Goal: Information Seeking & Learning: Learn about a topic

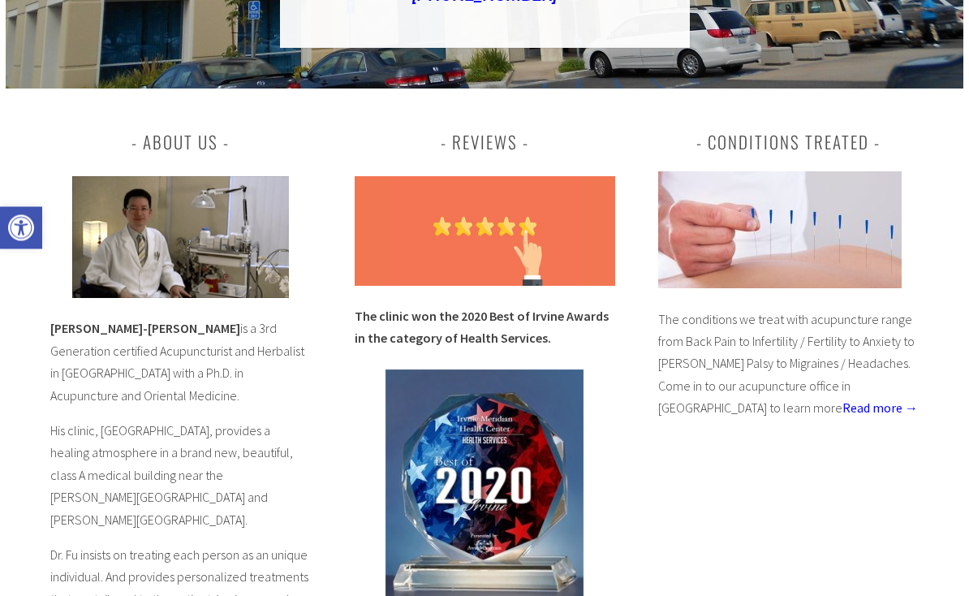
scroll to position [559, 0]
click at [193, 229] on img at bounding box center [180, 237] width 217 height 122
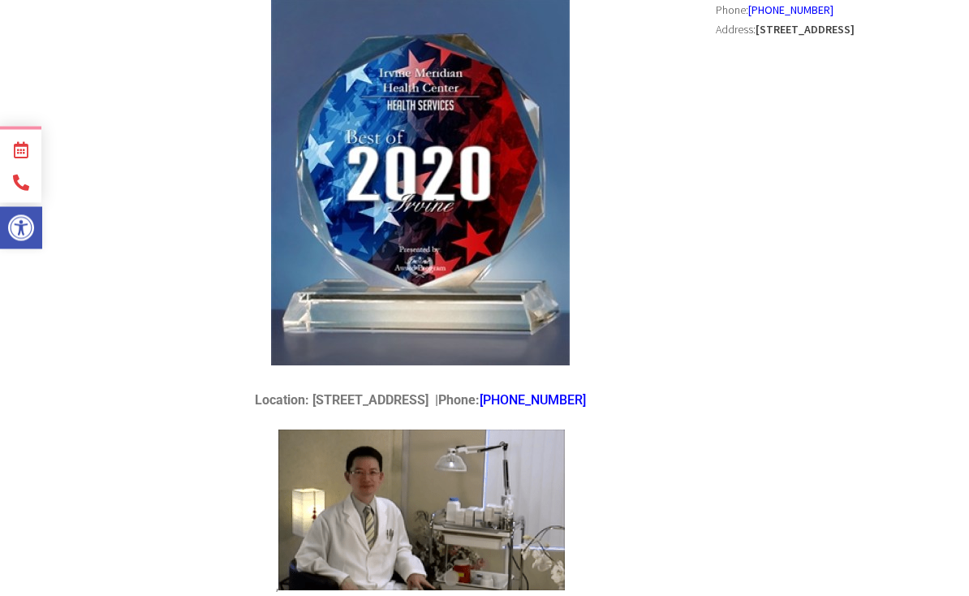
scroll to position [318, 0]
click at [470, 476] on img at bounding box center [421, 509] width 286 height 161
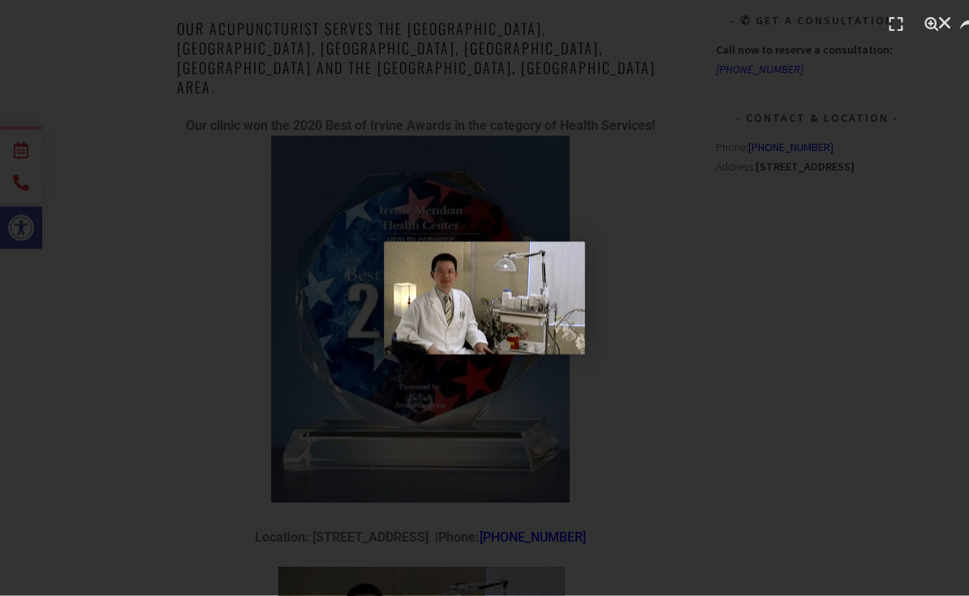
scroll to position [0, 0]
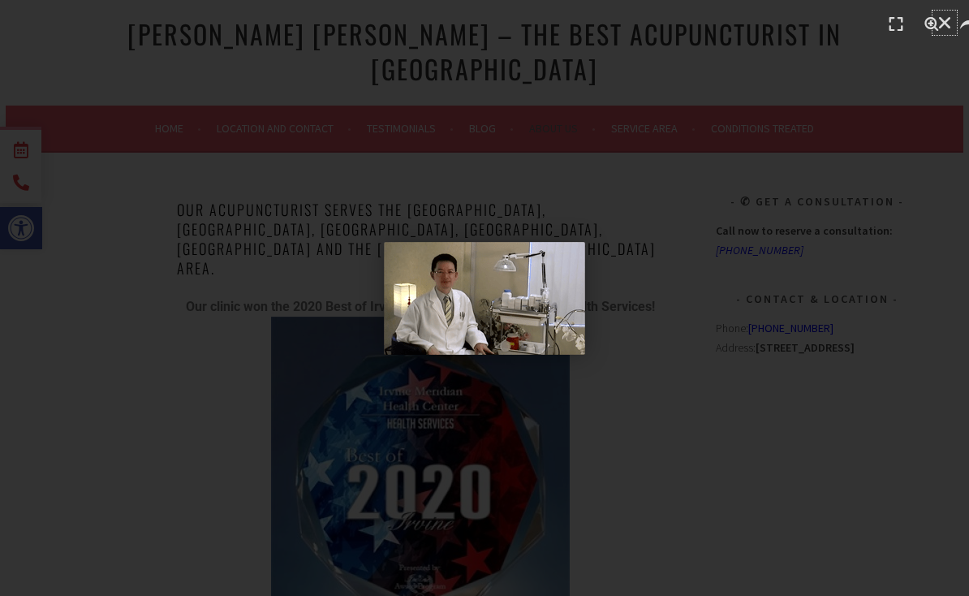
click at [944, 16] on icon "Close (Esc)" at bounding box center [945, 23] width 16 height 16
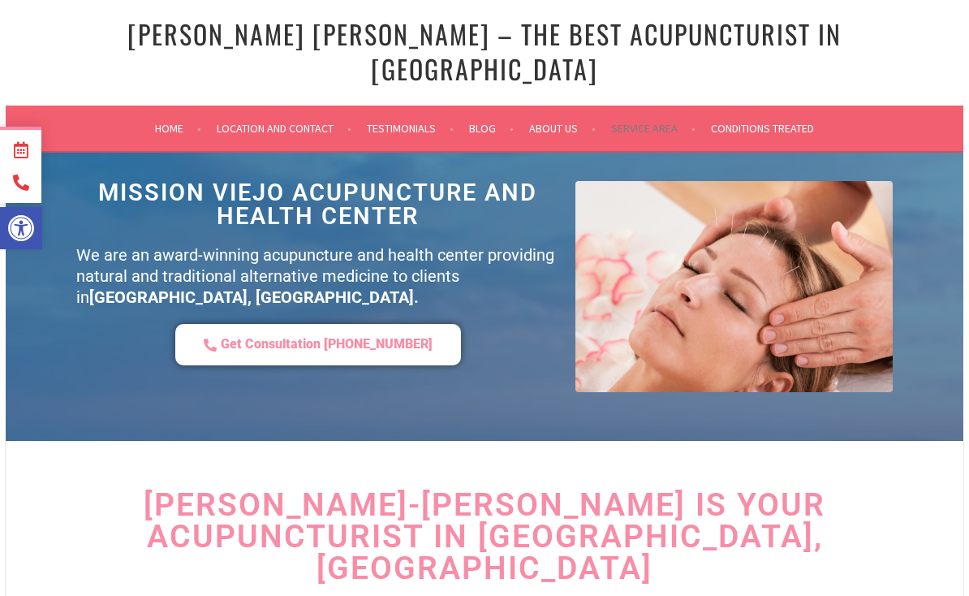
click at [803, 118] on link "Conditions Treated" at bounding box center [762, 127] width 103 height 19
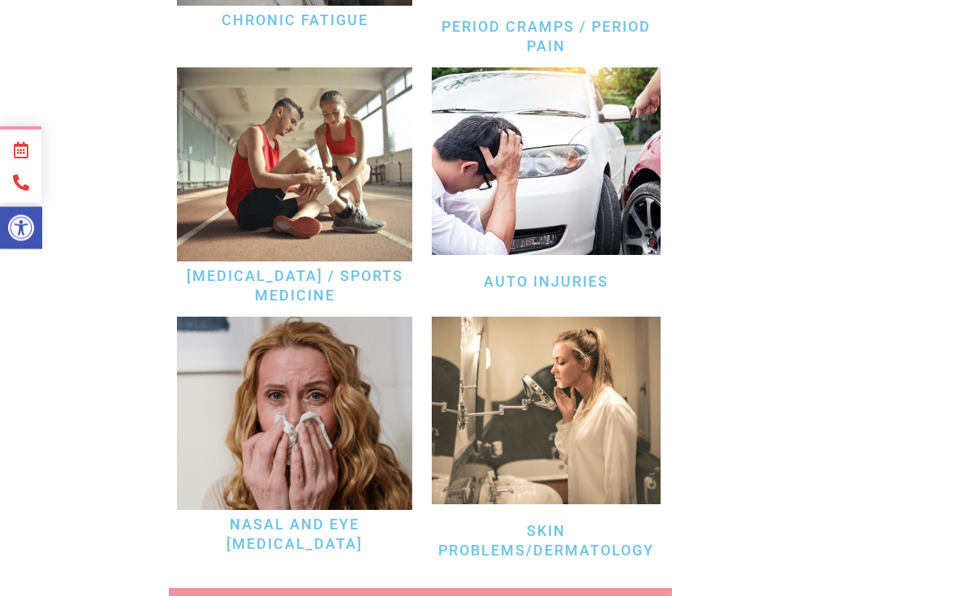
scroll to position [4997, 0]
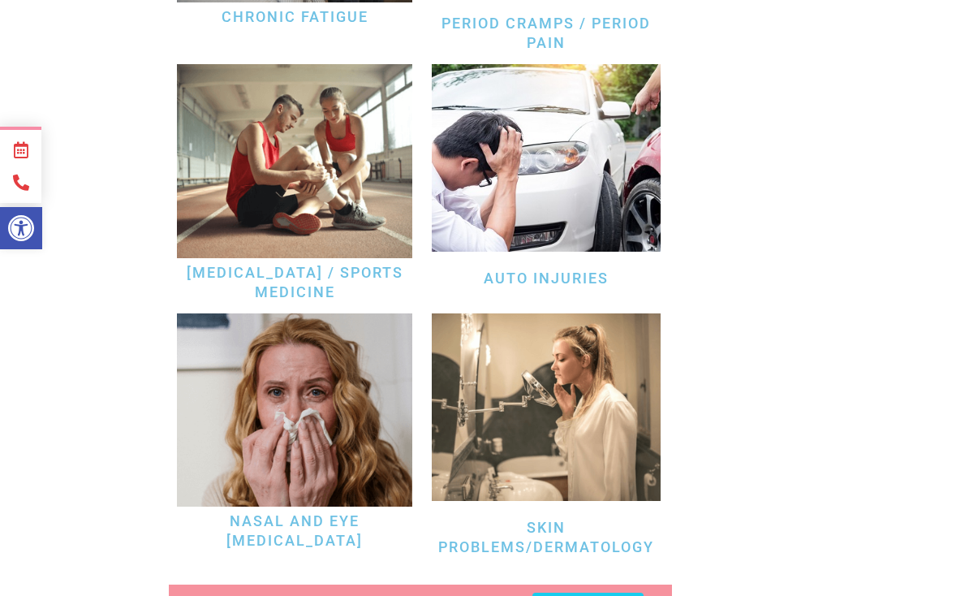
click at [313, 264] on link "Sports Injury / Sports Medicine" at bounding box center [295, 282] width 217 height 37
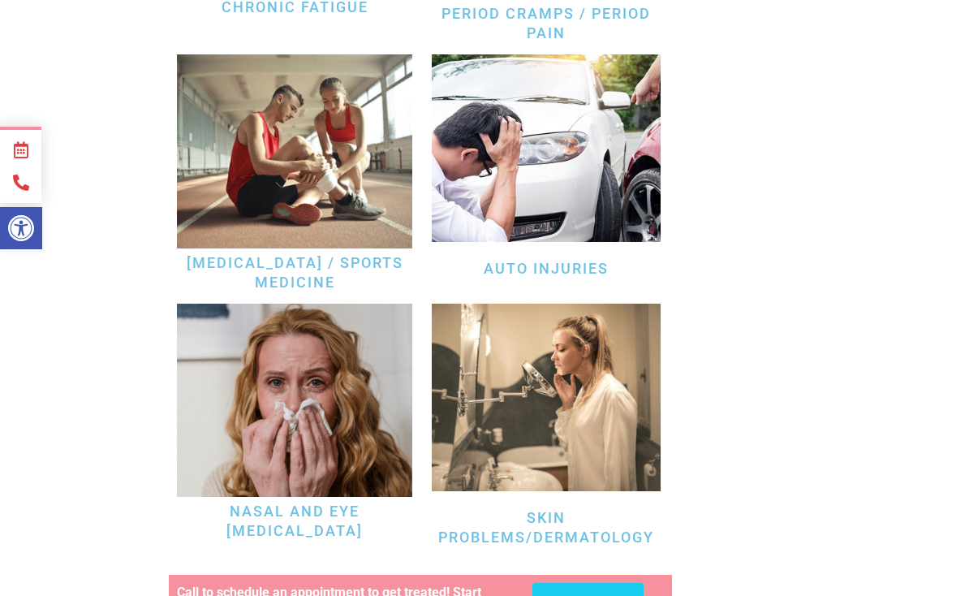
scroll to position [4970, 0]
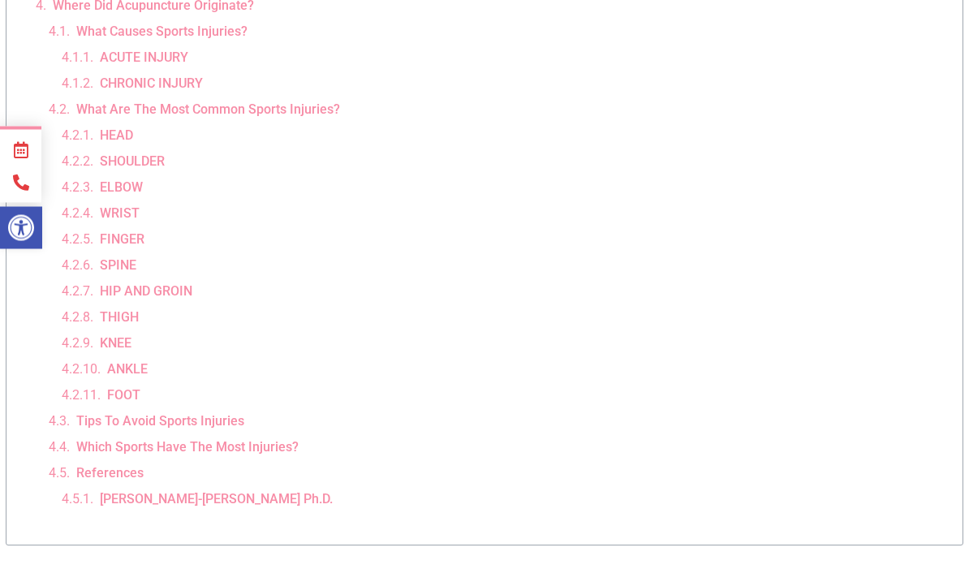
scroll to position [882, 0]
click at [128, 308] on link "THIGH" at bounding box center [119, 317] width 39 height 19
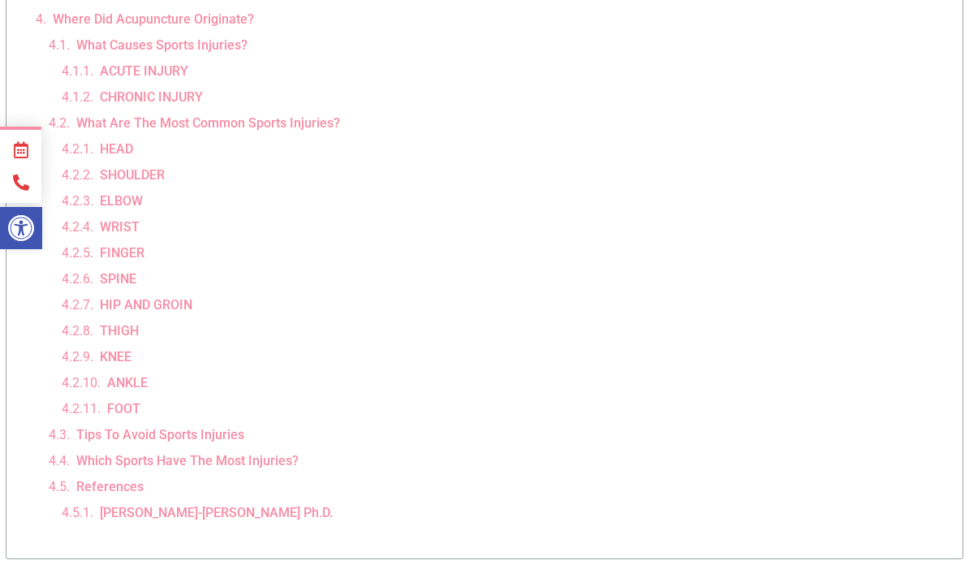
scroll to position [867, 0]
click at [128, 323] on link "THIGH" at bounding box center [119, 332] width 39 height 19
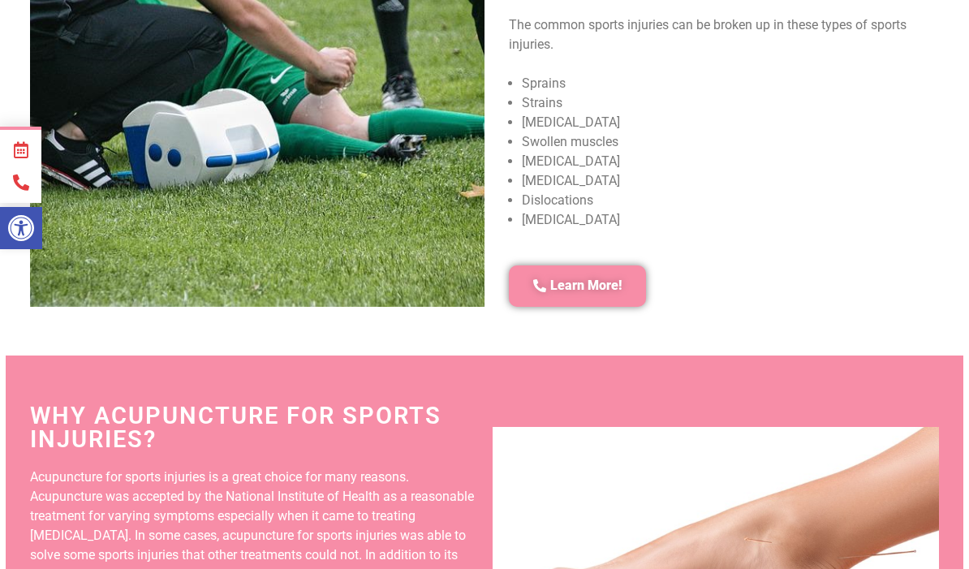
scroll to position [1604, 0]
click at [601, 266] on link "Learn More!" at bounding box center [577, 286] width 137 height 41
click at [594, 278] on span "Learn More!" at bounding box center [585, 286] width 71 height 17
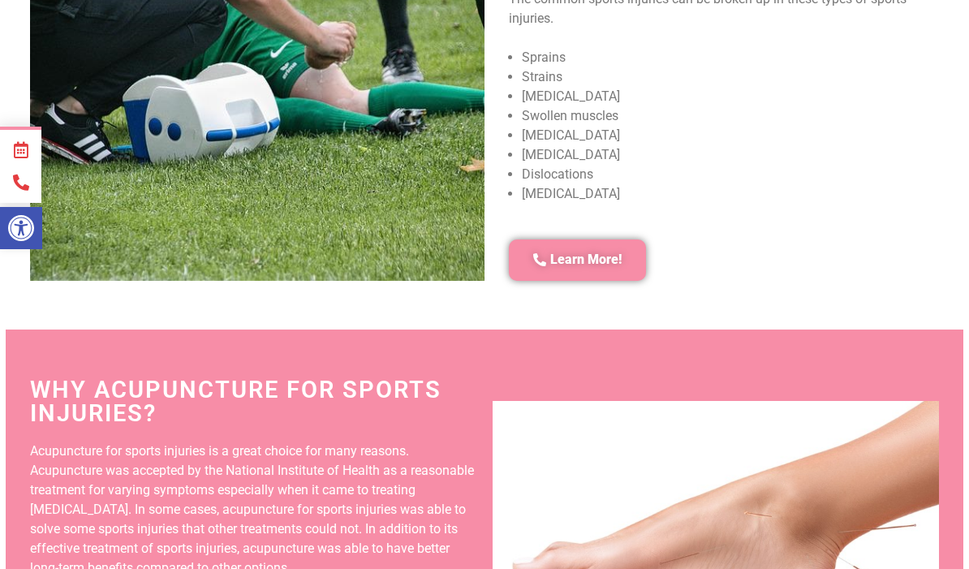
click at [778, 239] on div "Learn More!" at bounding box center [724, 259] width 430 height 41
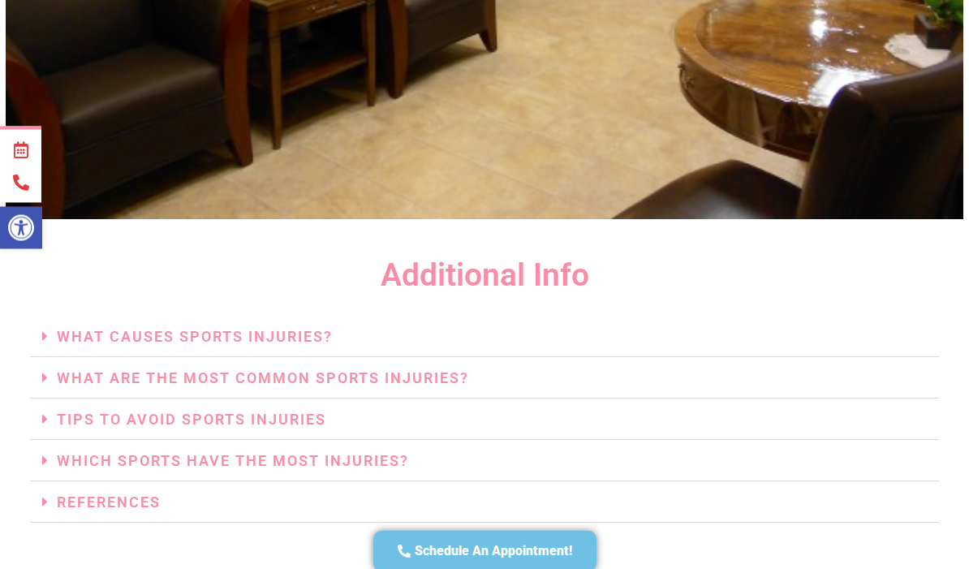
scroll to position [3858, 0]
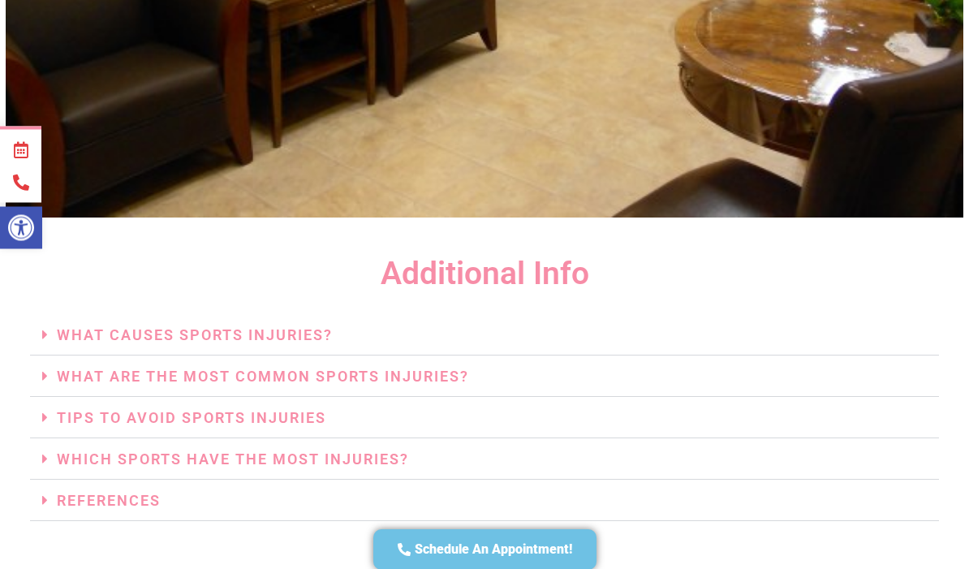
click at [44, 328] on icon at bounding box center [45, 335] width 7 height 15
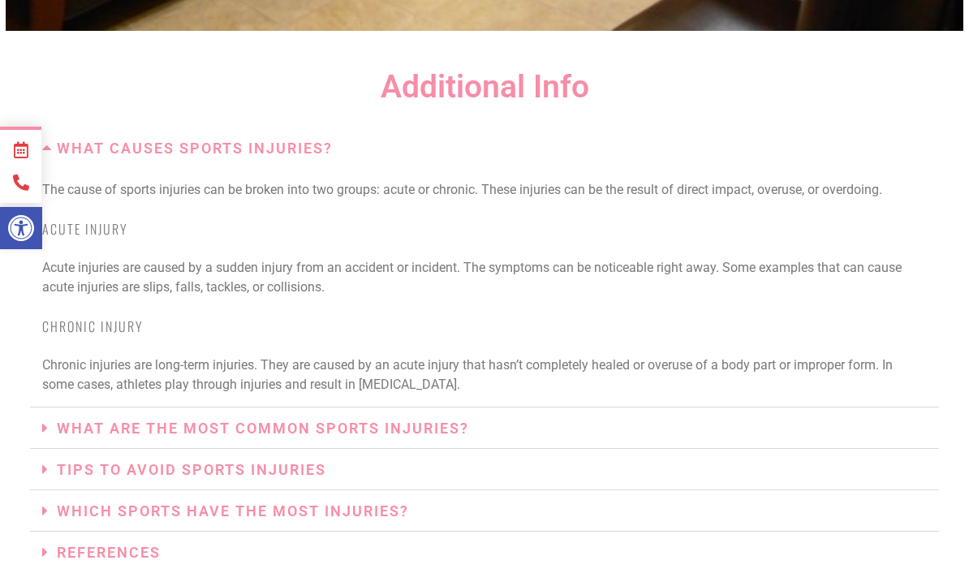
scroll to position [4054, 0]
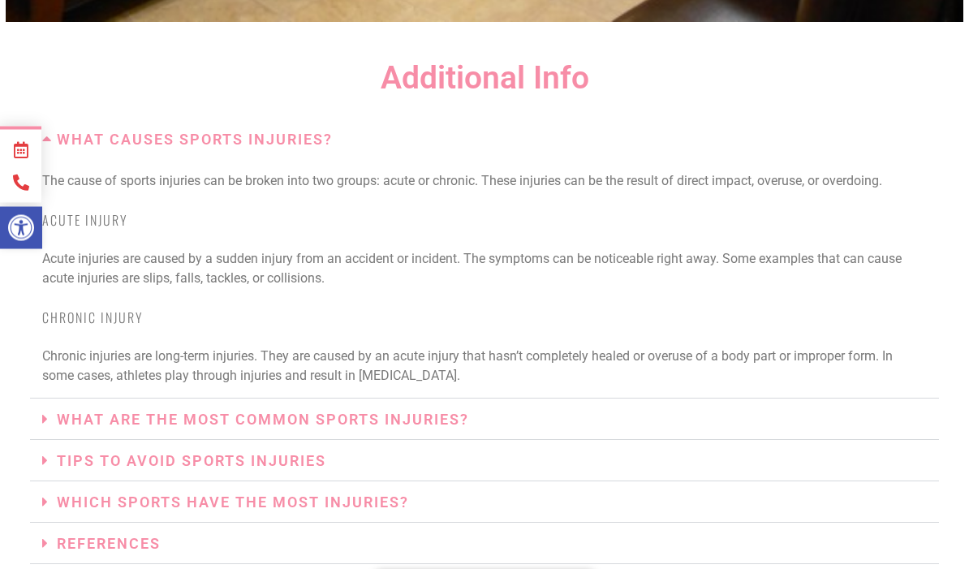
click at [62, 399] on h3 "What Are The Most Common Sports Injuries?" at bounding box center [484, 419] width 909 height 41
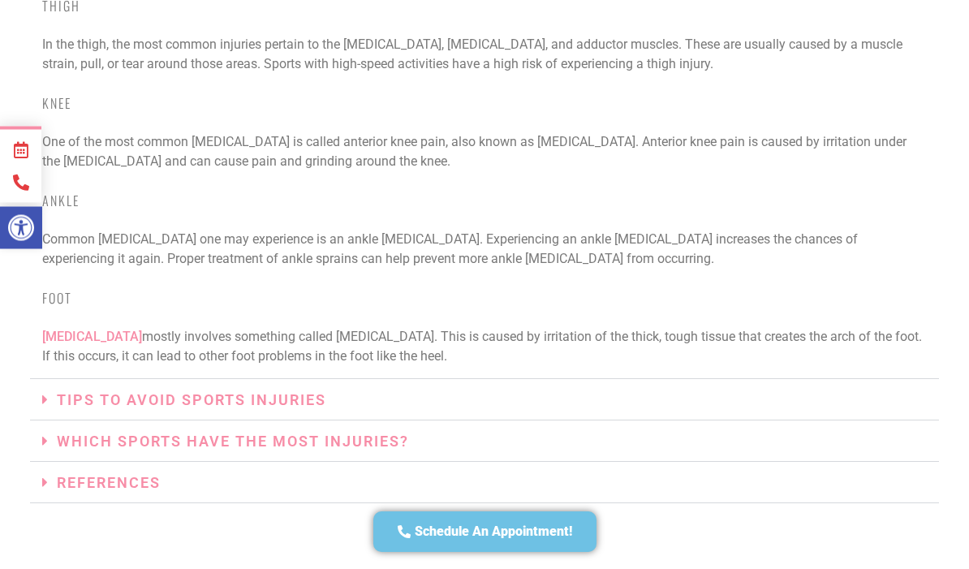
scroll to position [5279, 0]
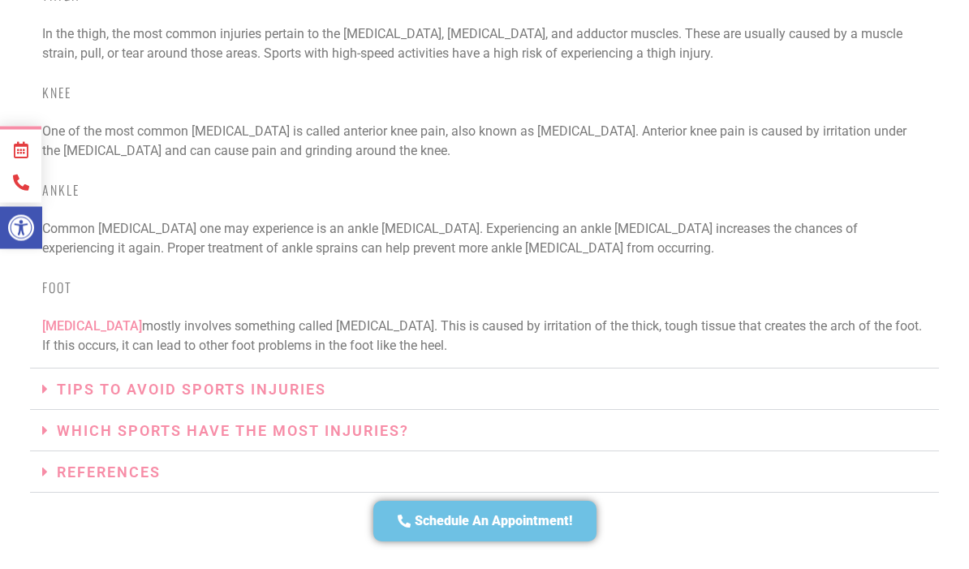
click at [44, 382] on icon at bounding box center [45, 389] width 7 height 15
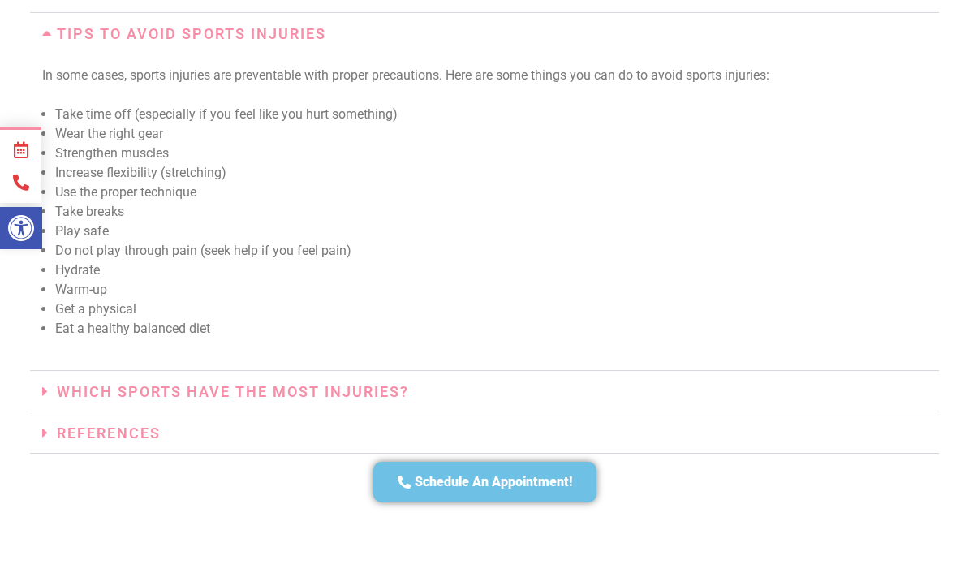
scroll to position [5639, 0]
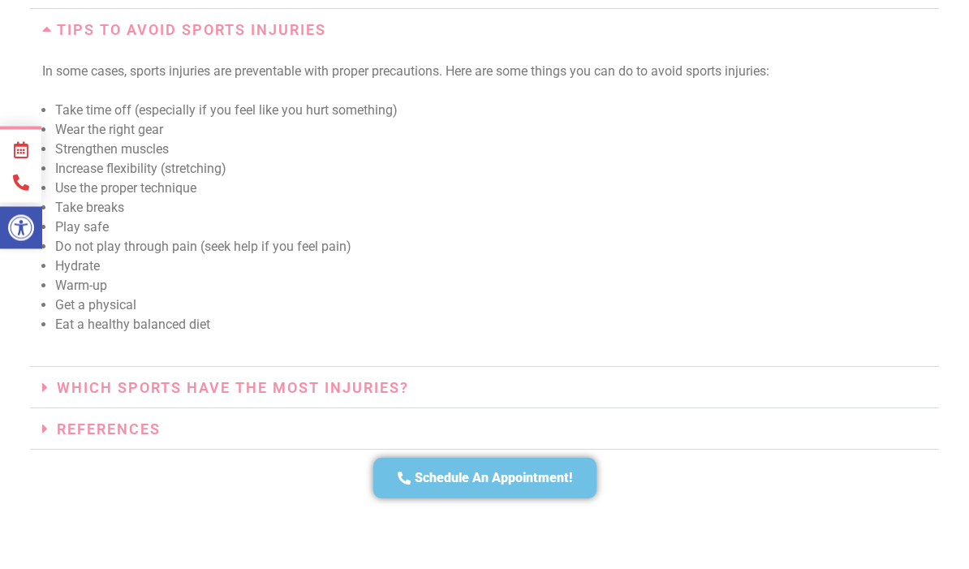
click at [48, 381] on icon at bounding box center [45, 388] width 7 height 15
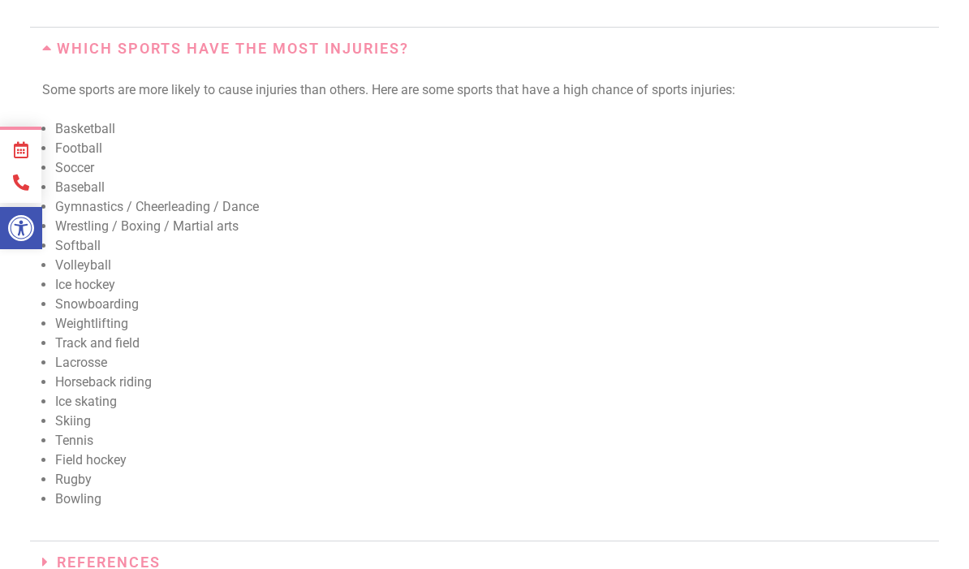
scroll to position [6000, 0]
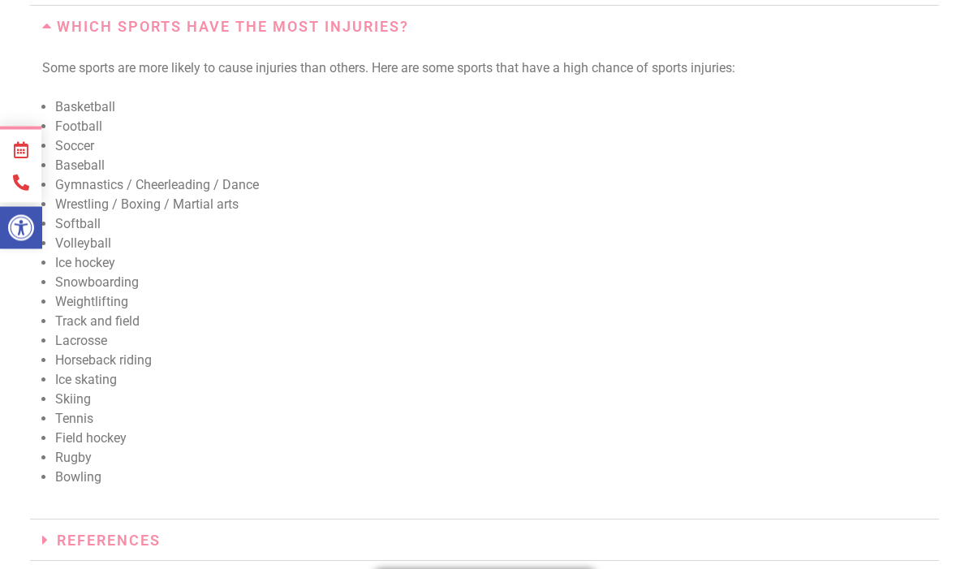
click at [50, 532] on span at bounding box center [49, 539] width 15 height 15
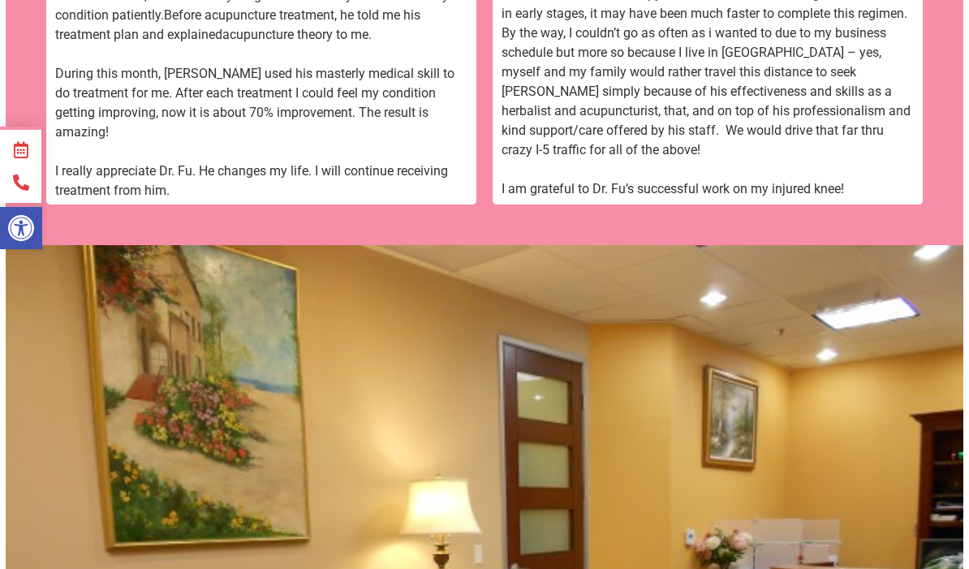
scroll to position [3010, 0]
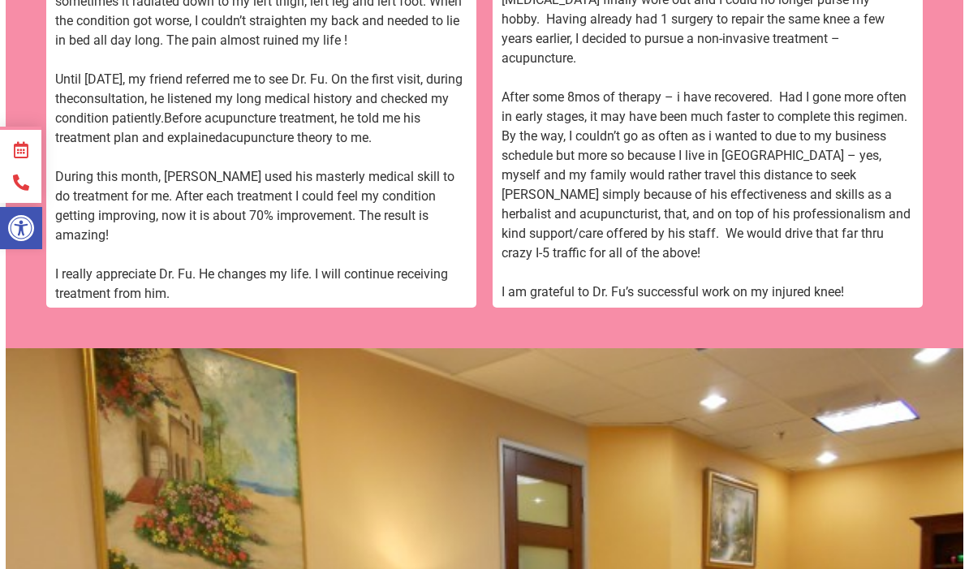
click at [27, 147] on icon at bounding box center [21, 150] width 20 height 16
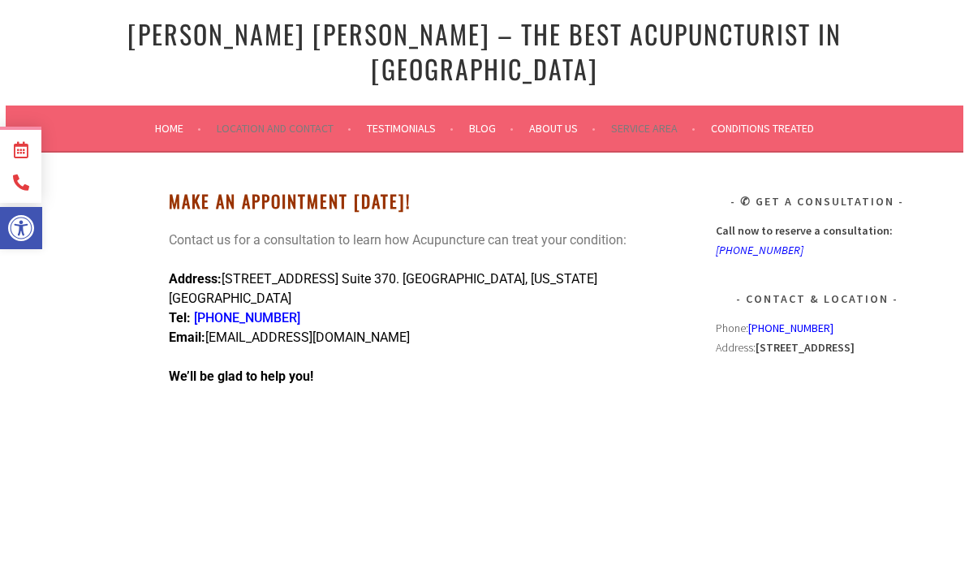
click at [485, 118] on link "Blog" at bounding box center [491, 127] width 45 height 19
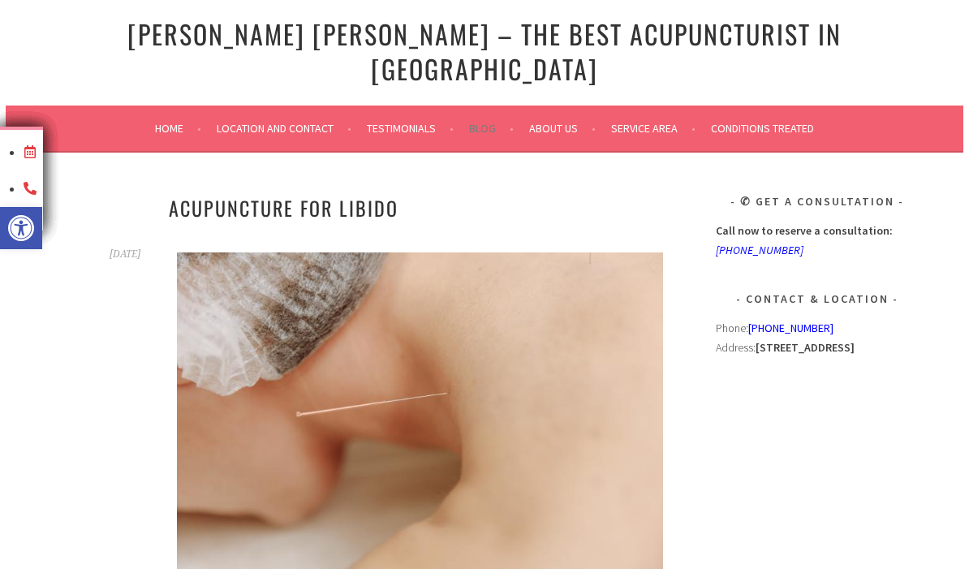
click at [411, 109] on li "Testimonials" at bounding box center [417, 128] width 100 height 39
click at [413, 118] on link "Testimonials" at bounding box center [410, 127] width 87 height 19
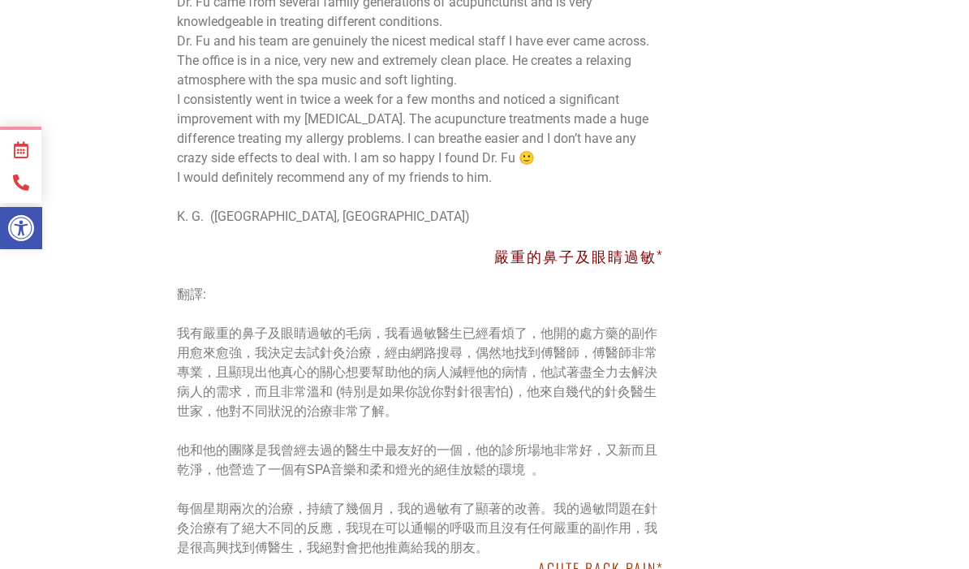
scroll to position [14414, 0]
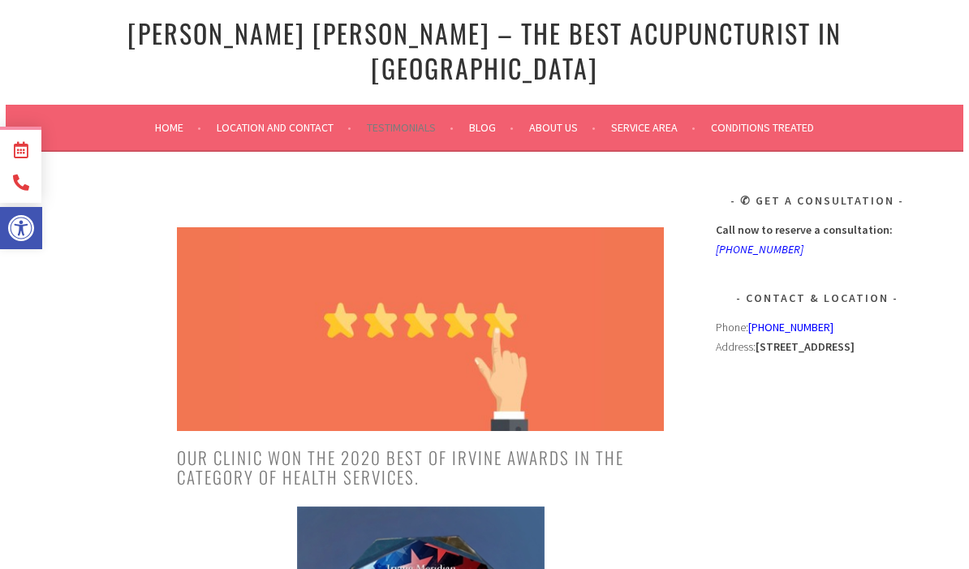
scroll to position [0, 0]
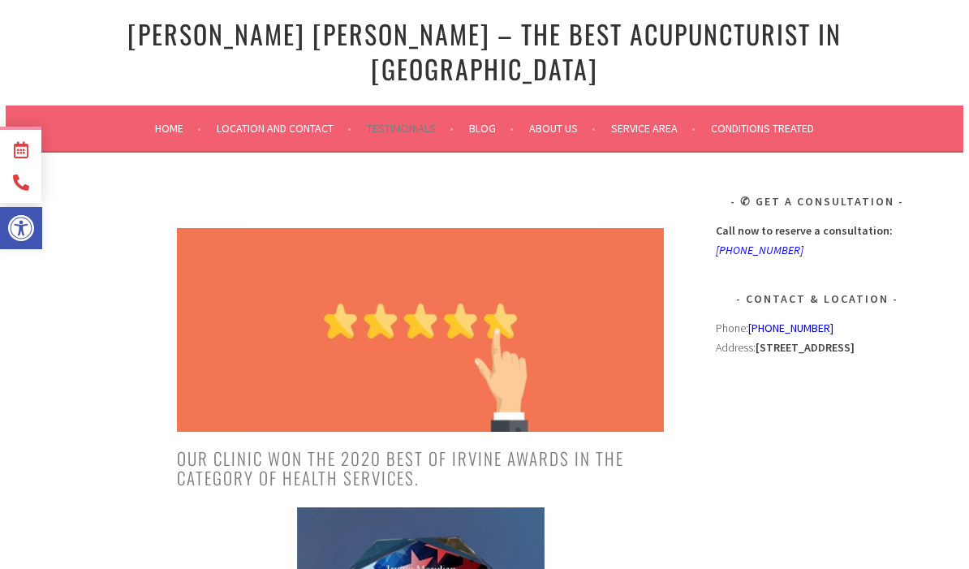
click at [157, 118] on link "Home" at bounding box center [178, 127] width 46 height 19
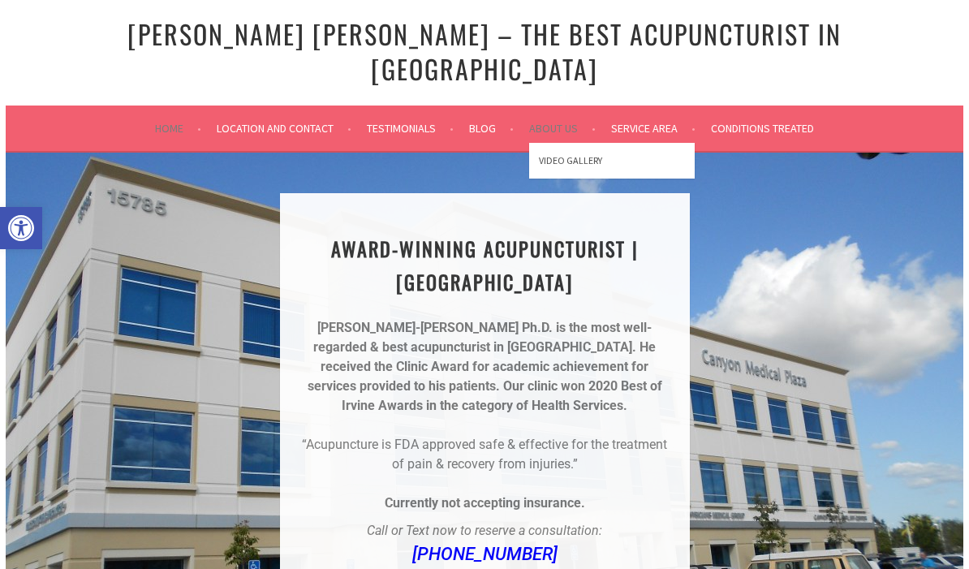
click at [586, 143] on link "Video Gallery" at bounding box center [612, 161] width 166 height 37
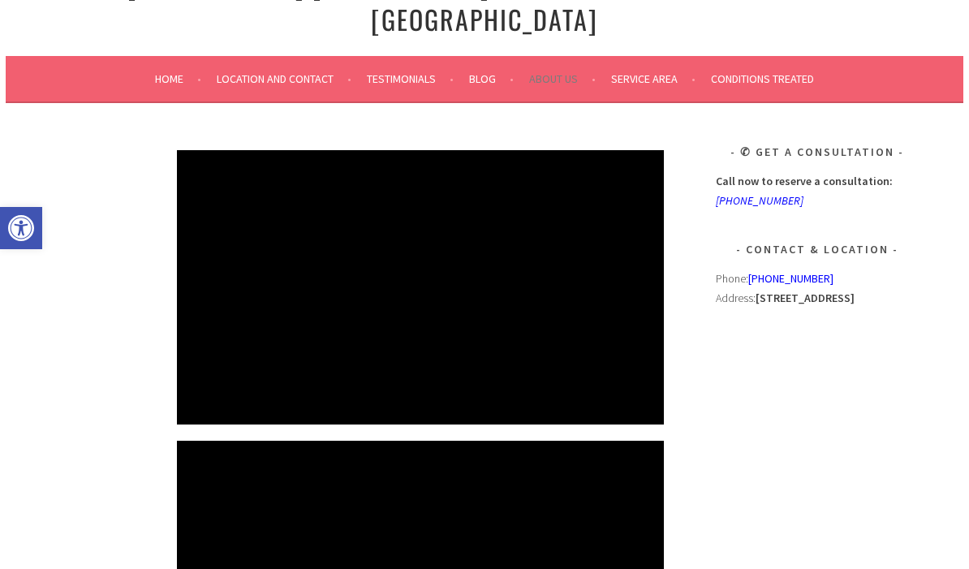
scroll to position [56, 0]
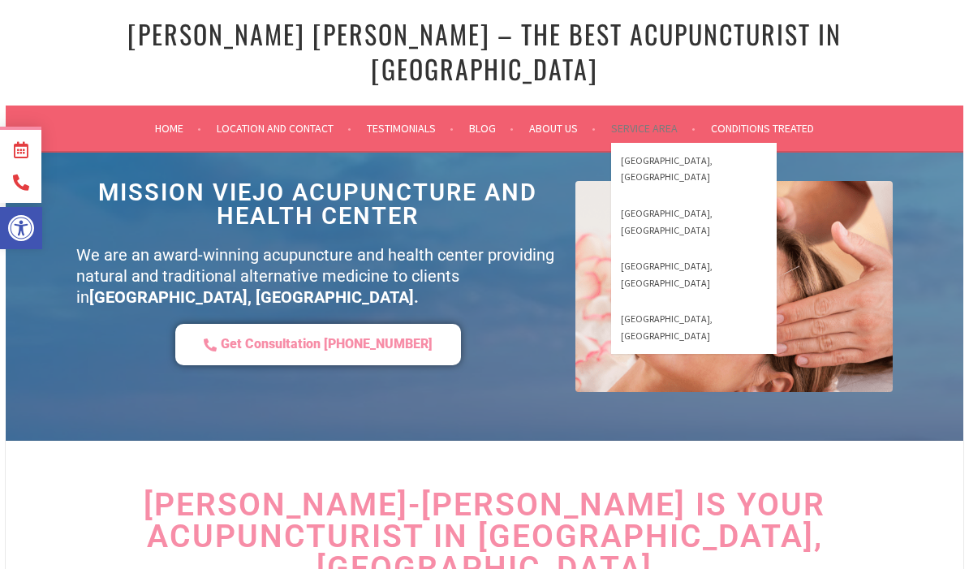
click at [678, 301] on link "[GEOGRAPHIC_DATA], [GEOGRAPHIC_DATA]" at bounding box center [694, 327] width 166 height 53
